Goal: Task Accomplishment & Management: Use online tool/utility

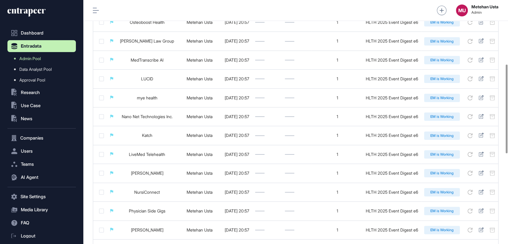
scroll to position [176, 0]
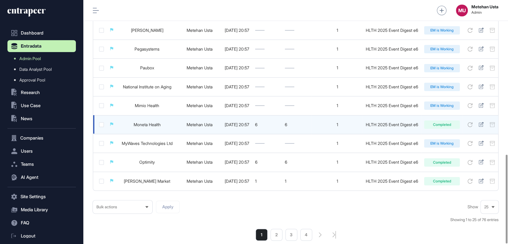
scroll to position [424, 0]
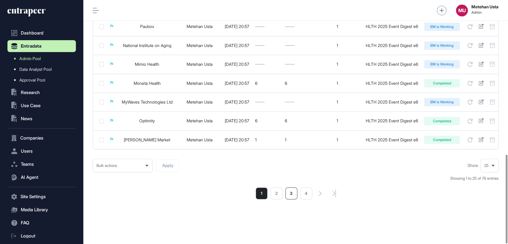
click at [294, 193] on li "3" at bounding box center [291, 194] width 12 height 12
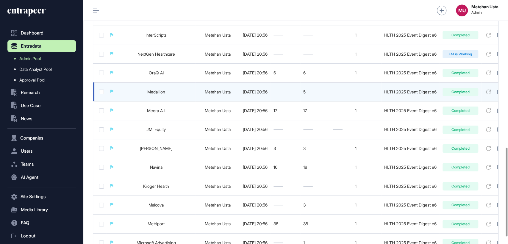
scroll to position [424, 0]
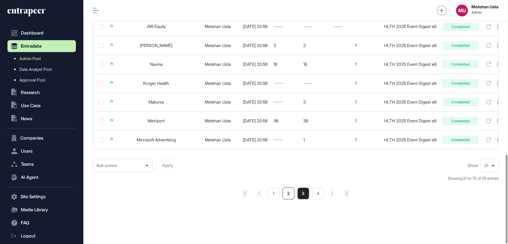
click at [291, 194] on li "2" at bounding box center [288, 194] width 12 height 12
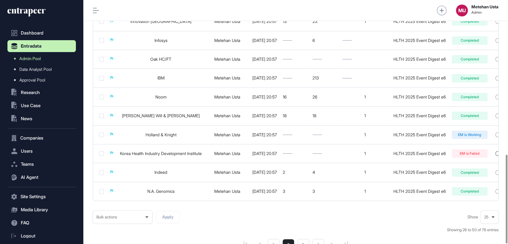
scroll to position [424, 0]
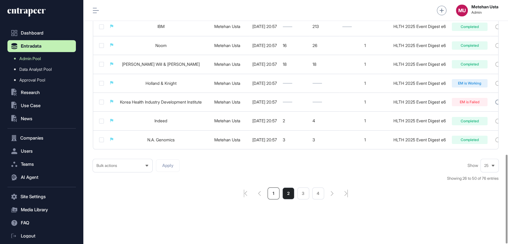
click at [274, 196] on li "1" at bounding box center [274, 194] width 12 height 12
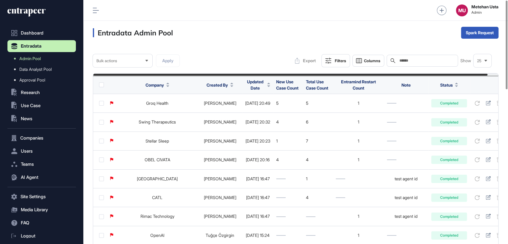
click at [331, 62] on button "Filters" at bounding box center [335, 60] width 29 height 13
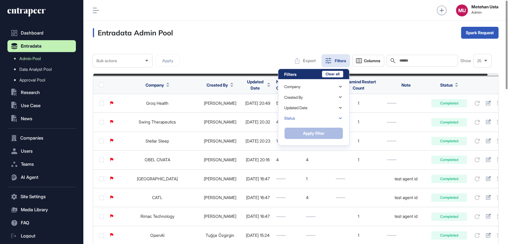
click at [302, 121] on div "Status" at bounding box center [313, 118] width 59 height 10
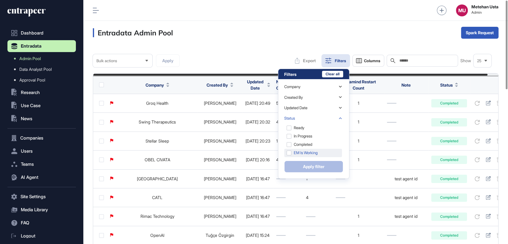
click at [310, 152] on div "EM is Working" at bounding box center [313, 153] width 58 height 8
click at [310, 171] on button "Apply filter" at bounding box center [313, 167] width 59 height 12
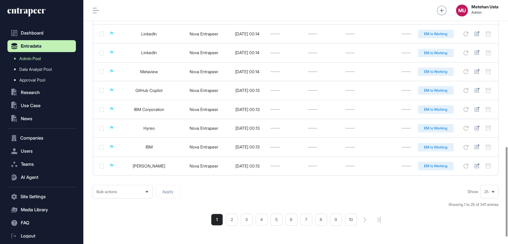
scroll to position [418, 0]
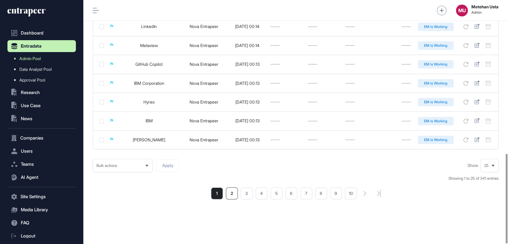
click at [232, 196] on li "2" at bounding box center [232, 194] width 12 height 12
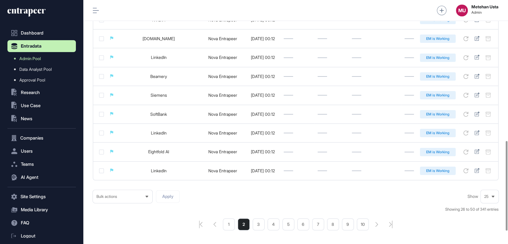
scroll to position [418, 0]
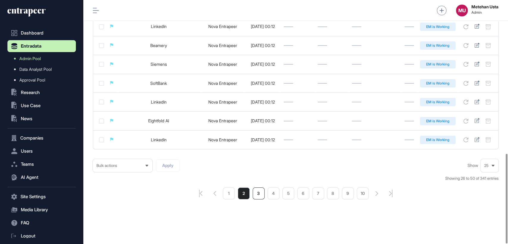
click at [258, 191] on li "3" at bounding box center [259, 194] width 12 height 12
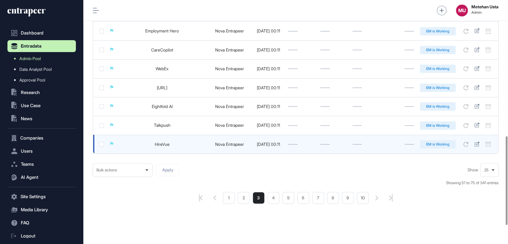
scroll to position [424, 0]
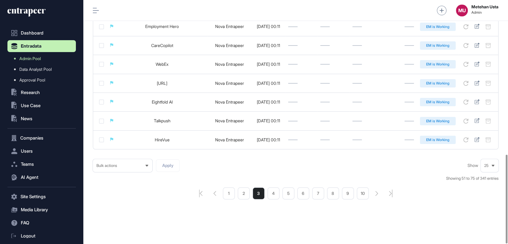
click at [280, 197] on ul "1 2 3 4 5 6 7 8 9 10" at bounding box center [296, 194] width 146 height 12
click at [277, 196] on li "4" at bounding box center [274, 194] width 12 height 12
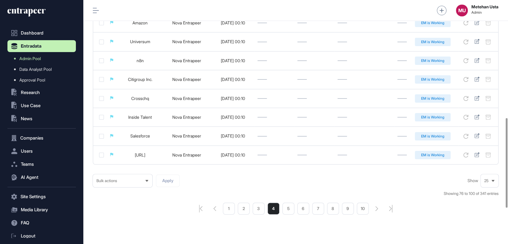
scroll to position [418, 0]
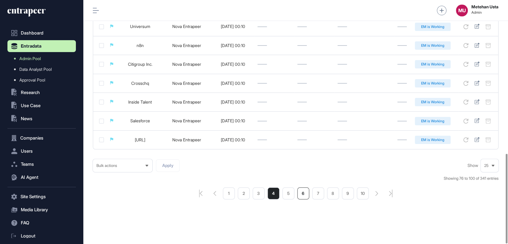
click at [303, 190] on li "6" at bounding box center [303, 194] width 12 height 12
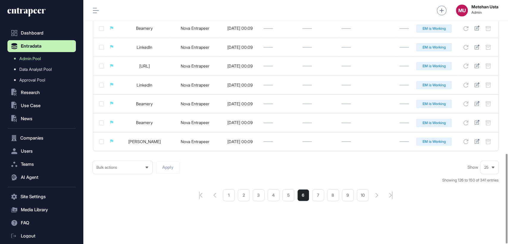
scroll to position [418, 0]
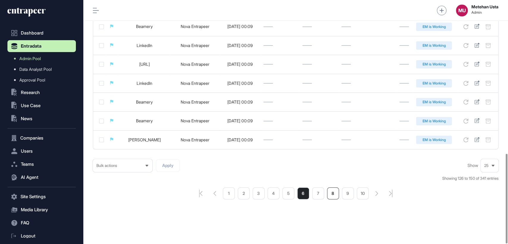
click at [333, 194] on li "8" at bounding box center [333, 194] width 12 height 12
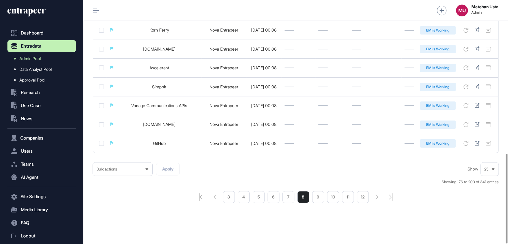
scroll to position [418, 0]
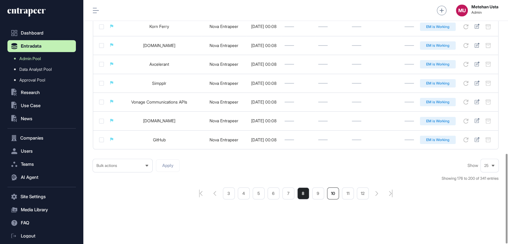
click at [338, 193] on li "10" at bounding box center [333, 194] width 12 height 12
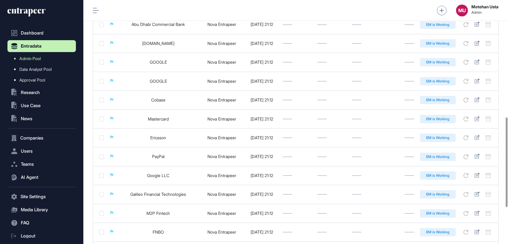
scroll to position [418, 0]
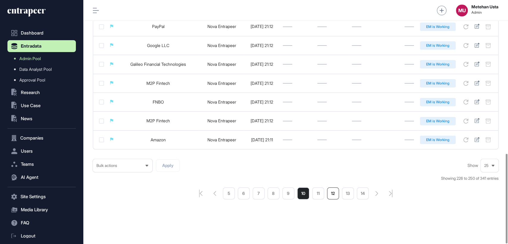
click at [338, 193] on li "12" at bounding box center [333, 194] width 12 height 12
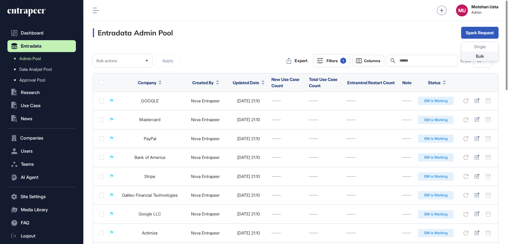
click at [472, 54] on div "Bulk" at bounding box center [479, 56] width 37 height 10
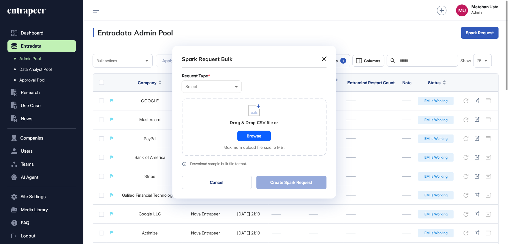
scroll to position [0, 2]
click at [210, 88] on div "Select" at bounding box center [211, 86] width 52 height 5
click at [0, 0] on div "Company" at bounding box center [0, 0] width 0 height 0
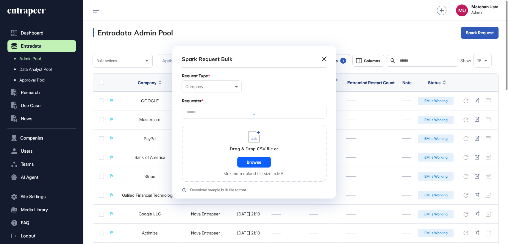
scroll to position [179, 164]
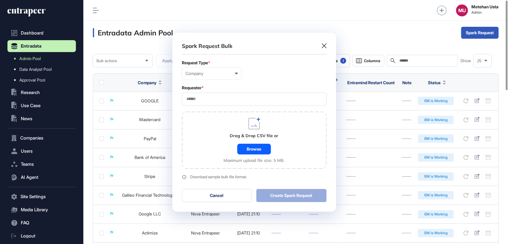
click at [220, 97] on input "text" at bounding box center [254, 98] width 137 height 5
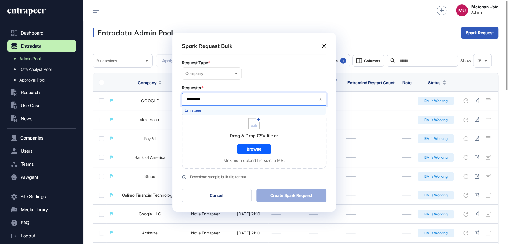
type input "*********"
click at [207, 109] on span "Entrapeer" at bounding box center [254, 110] width 138 height 4
click at [241, 91] on div "Requester * Entrapeer ********* Entrapeer" at bounding box center [254, 95] width 145 height 20
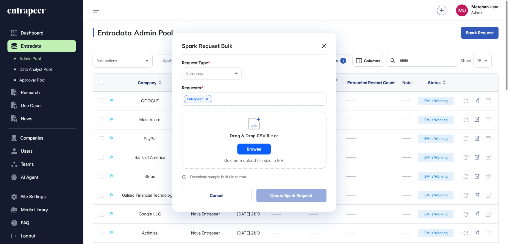
click at [260, 146] on div "Browse" at bounding box center [254, 149] width 34 height 11
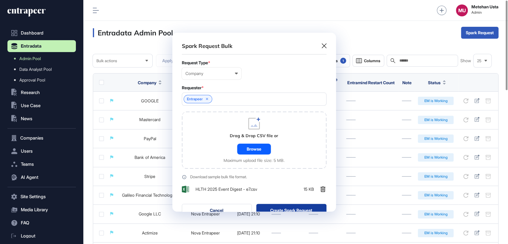
scroll to position [194, 164]
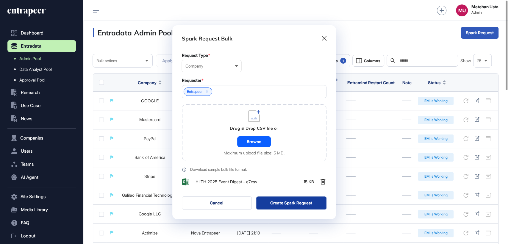
click at [287, 205] on button "Create Spark Request" at bounding box center [291, 202] width 70 height 13
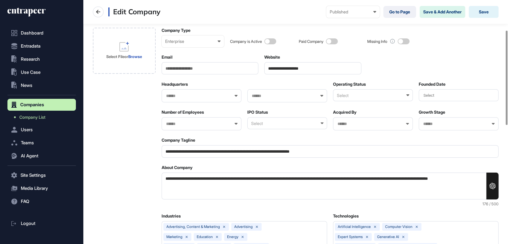
scroll to position [77, 0]
